Goal: Information Seeking & Learning: Learn about a topic

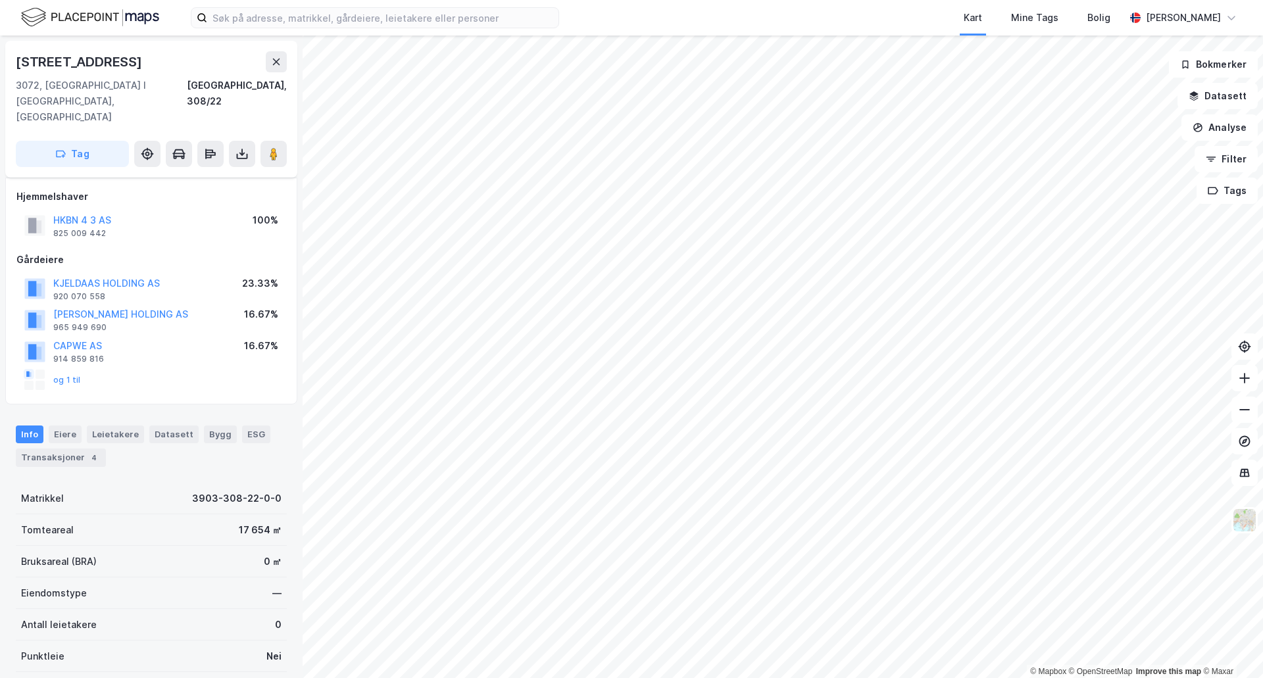
scroll to position [11, 0]
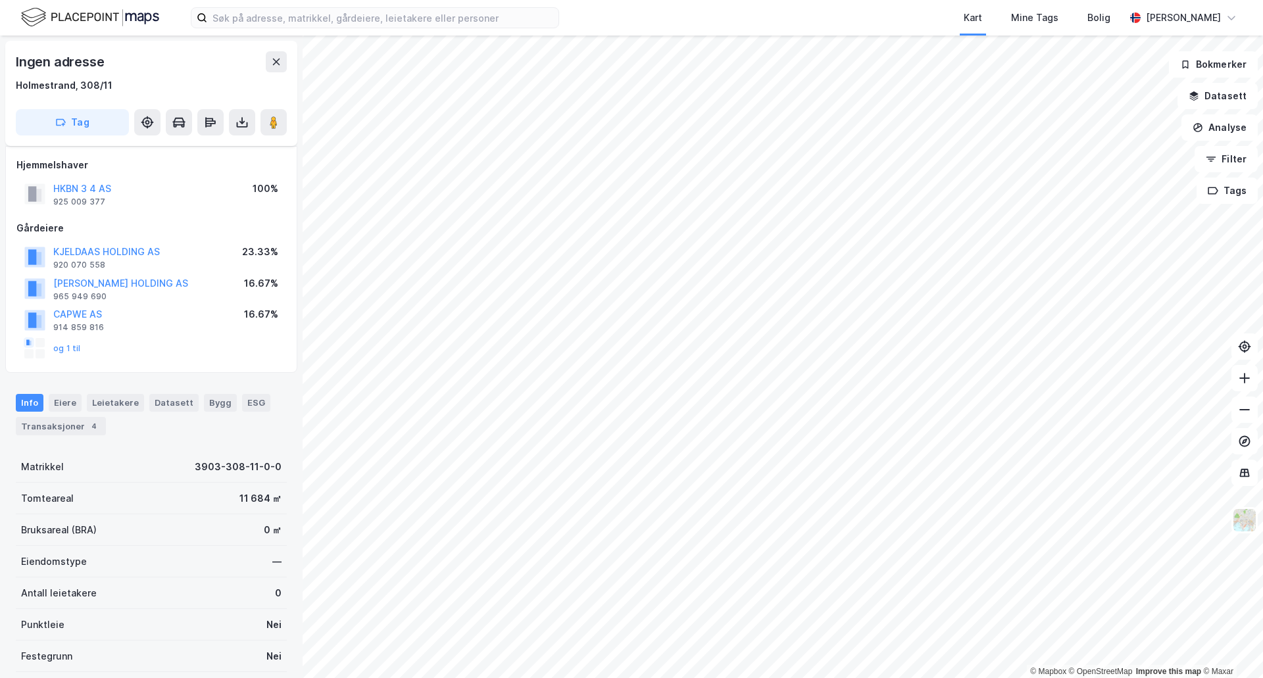
scroll to position [11, 0]
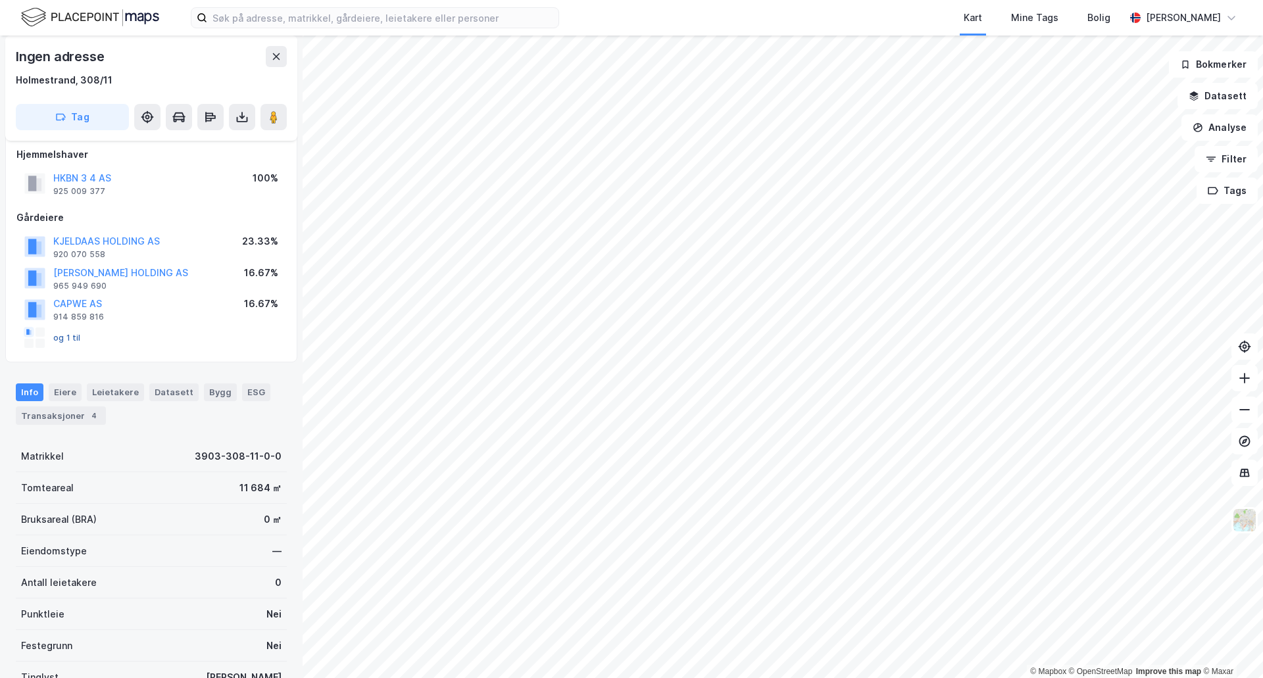
click at [0, 0] on button "og 1 til" at bounding box center [0, 0] width 0 height 0
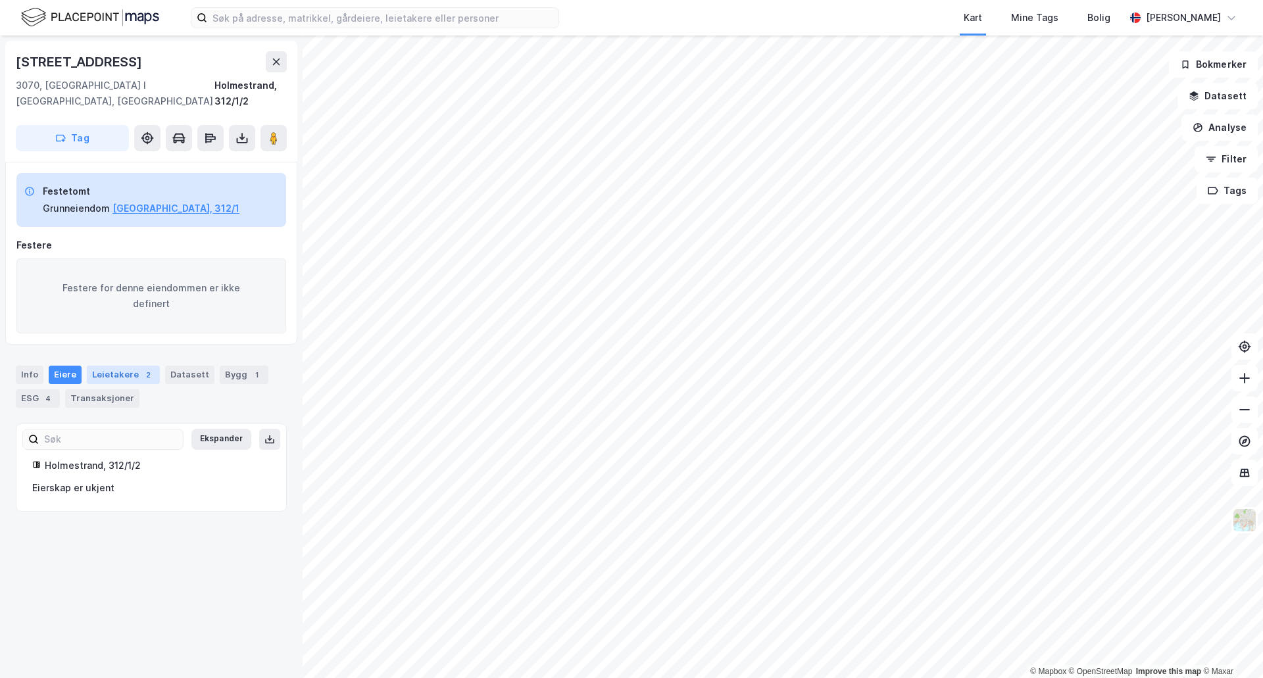
click at [107, 366] on div "Leietakere 2" at bounding box center [123, 375] width 73 height 18
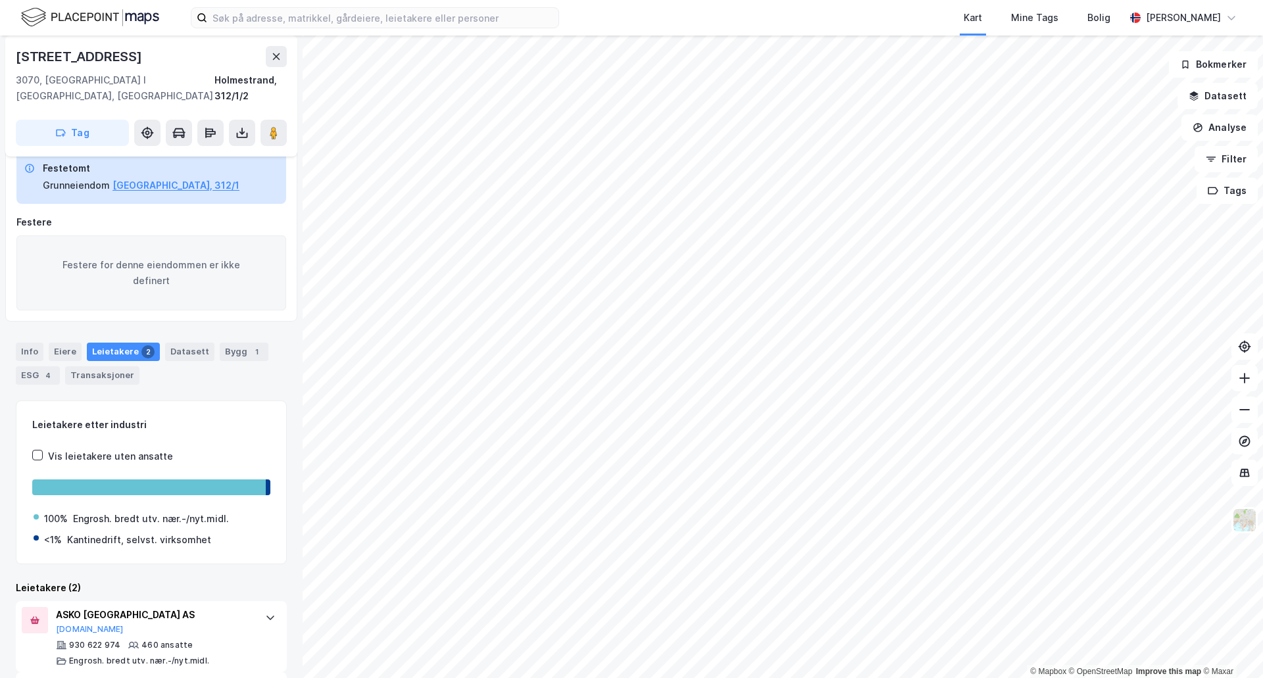
scroll to position [20, 0]
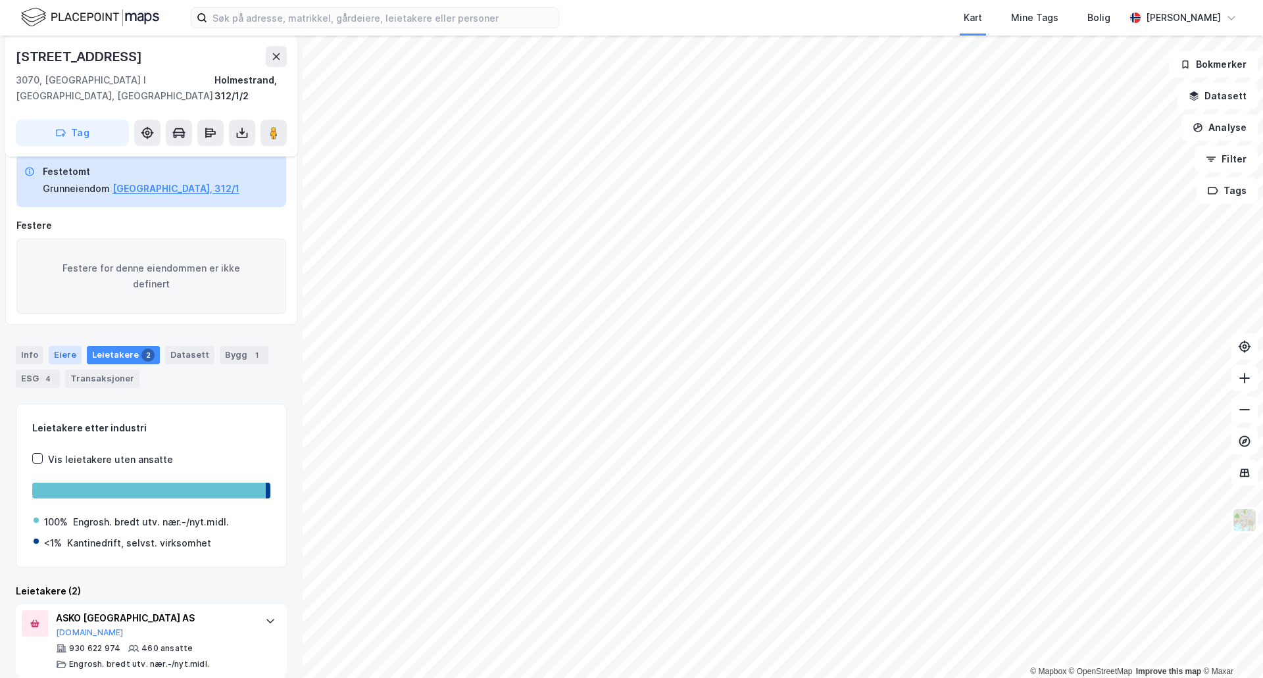
click at [72, 346] on div "Eiere" at bounding box center [65, 355] width 33 height 18
